Goal: Information Seeking & Learning: Learn about a topic

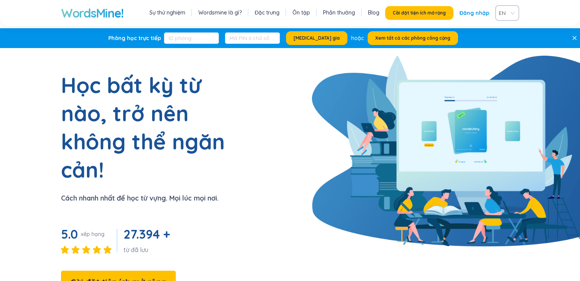
click at [272, 109] on section "Học bất kỳ từ nào, trở nên không thể ngăn cản! Cách nhanh nhất để học từ vựng. …" at bounding box center [290, 194] width 580 height 246
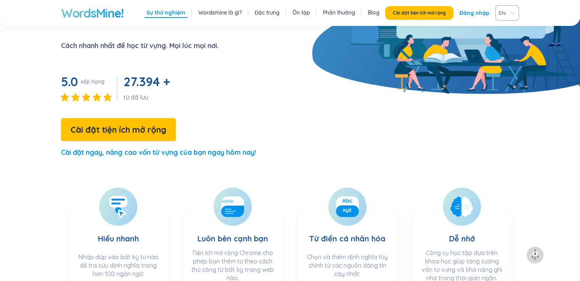
scroll to position [191, 0]
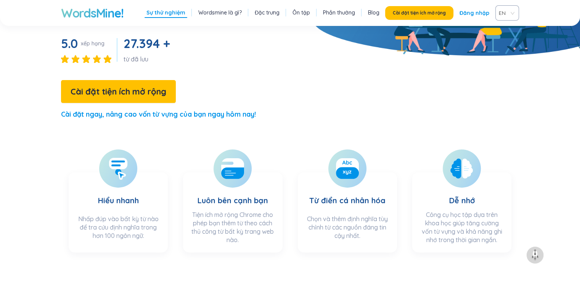
click at [474, 13] on font "Đăng nhập" at bounding box center [475, 13] width 30 height 7
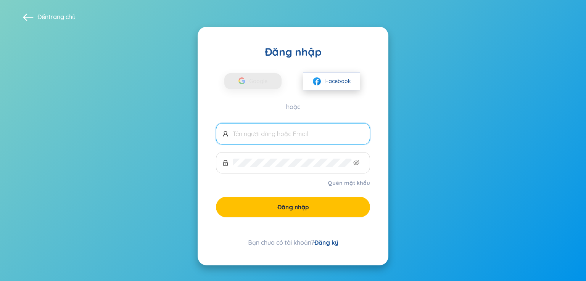
click at [336, 78] on font "Facebook" at bounding box center [338, 81] width 26 height 7
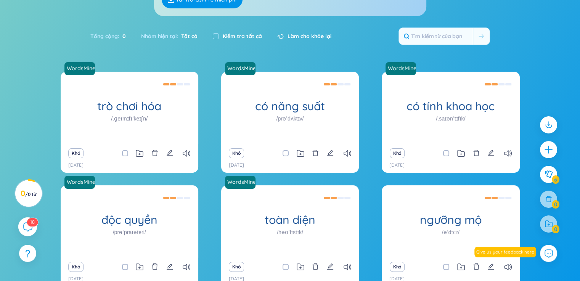
scroll to position [135, 0]
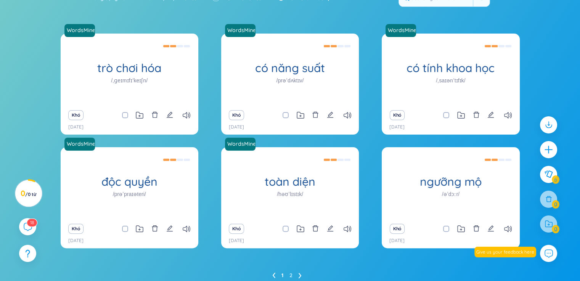
click at [26, 127] on div "WordsMine trò chơi hóa /ˌɡeɪmɪfɪˈkeɪʃn/ Trò chơi hóa Ví dụ: Ứng dụng thể dục sử…" at bounding box center [290, 165] width 580 height 263
click at [28, 229] on icon at bounding box center [27, 226] width 9 height 9
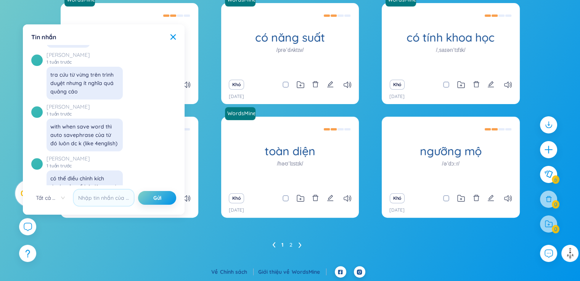
scroll to position [8933, 0]
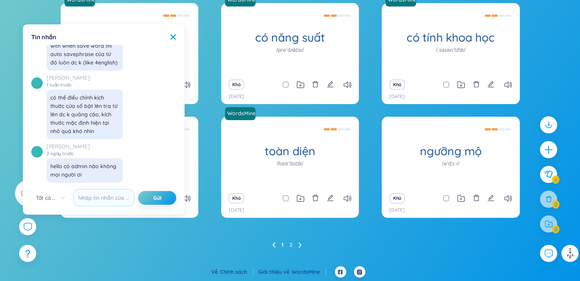
click at [177, 34] on div "Tin nhắn X ✨ Xin chào, tôi là [PERSON_NAME] , người bạn học ngôn ngữ của bạn --…" at bounding box center [103, 120] width 153 height 182
click at [174, 32] on div "Tin nhắn X ✨ Xin chào, tôi là [PERSON_NAME] , người bạn học ngôn ngữ của bạn --…" at bounding box center [103, 120] width 153 height 182
click at [172, 34] on icon at bounding box center [173, 37] width 6 height 6
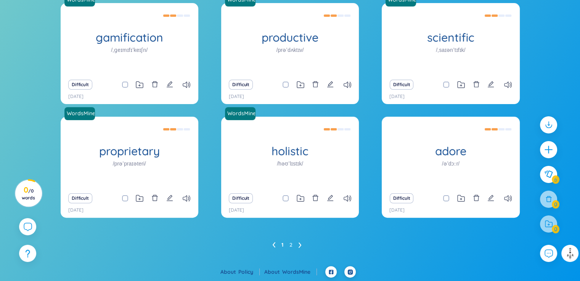
click at [432, 238] on div "WordsMine gamification /ˌɡeɪmɪfɪˈkeɪʃn/ Trò chơi hóa Eg: The fitness app uses g…" at bounding box center [290, 127] width 459 height 248
click at [300, 243] on icon at bounding box center [300, 245] width 3 height 6
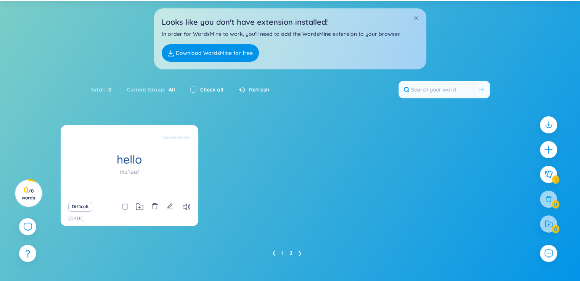
scroll to position [72, 0]
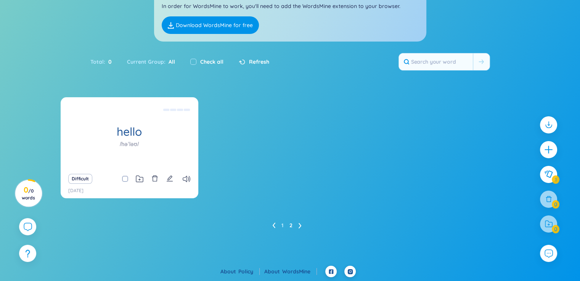
click at [274, 224] on icon at bounding box center [274, 225] width 3 height 5
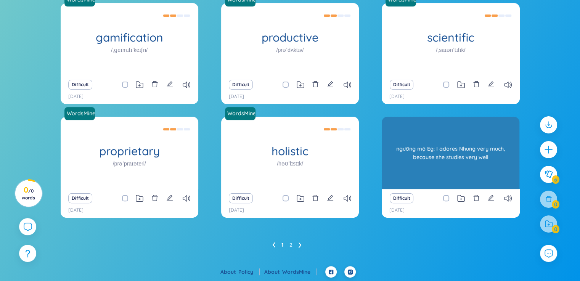
scroll to position [0, 0]
